Goal: Find specific page/section: Find specific page/section

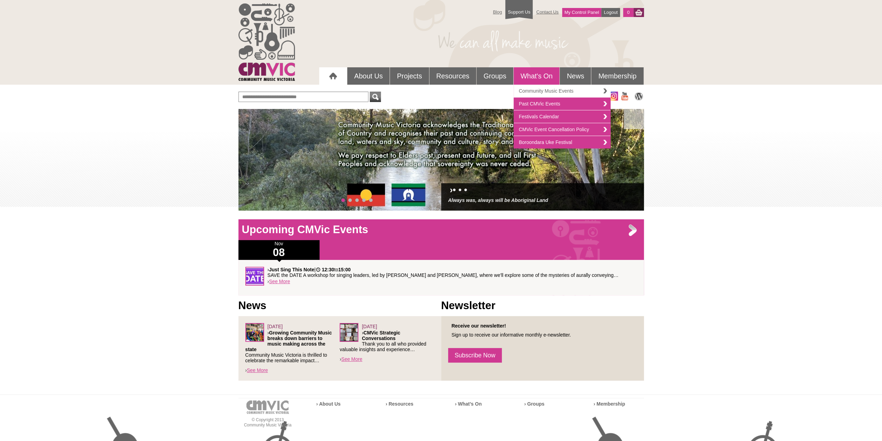
click at [538, 89] on link "Community Music Events" at bounding box center [562, 91] width 97 height 13
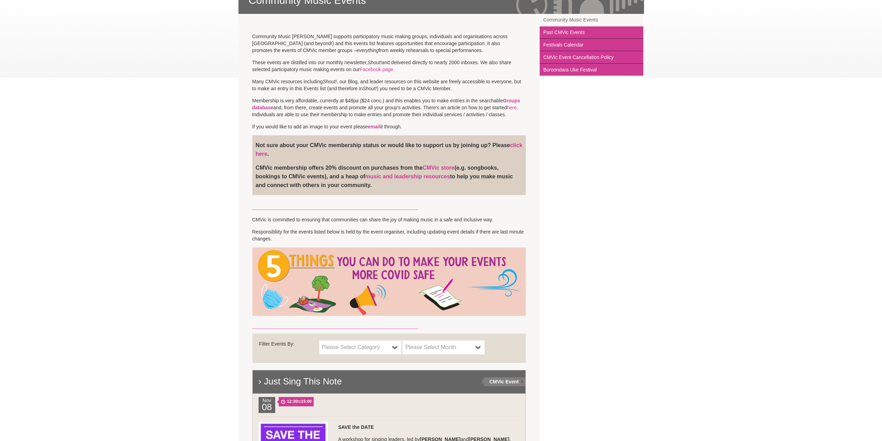
scroll to position [277, 0]
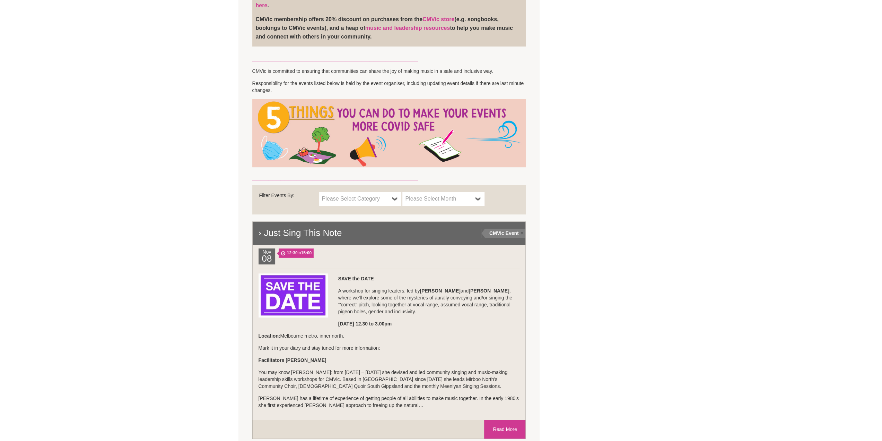
click at [435, 198] on span "Please Select Month" at bounding box center [439, 198] width 68 height 8
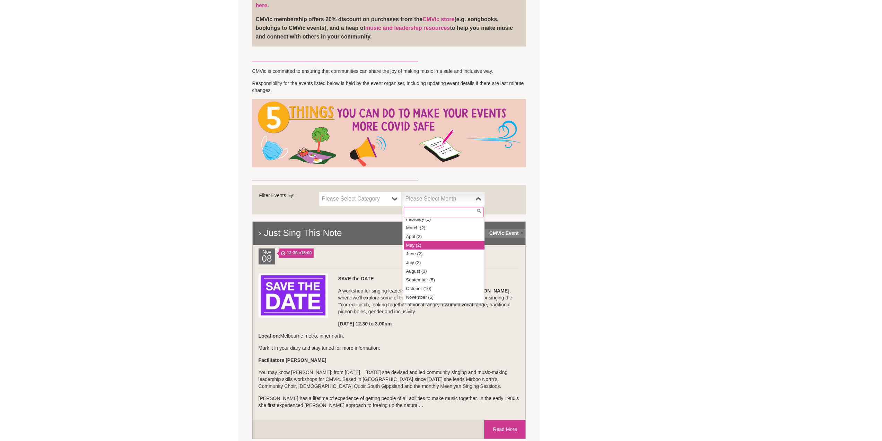
scroll to position [29, 0]
click at [426, 287] on li "November (5)" at bounding box center [444, 288] width 81 height 9
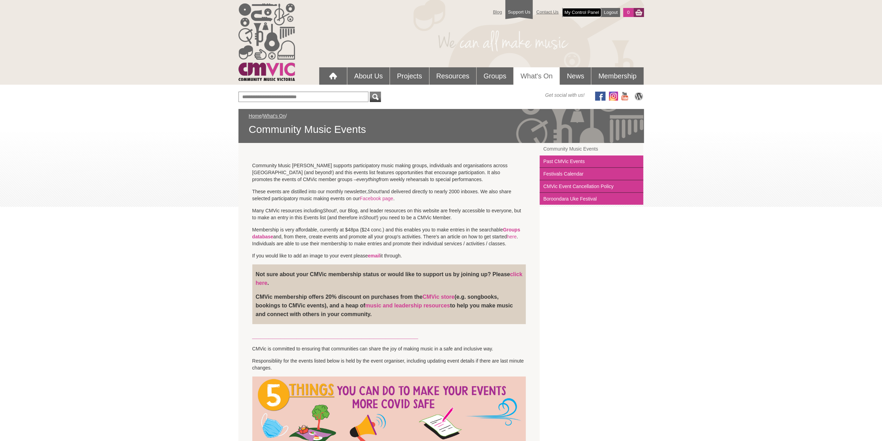
click at [577, 11] on link "My Control Panel" at bounding box center [582, 12] width 40 height 9
